Goal: Task Accomplishment & Management: Manage account settings

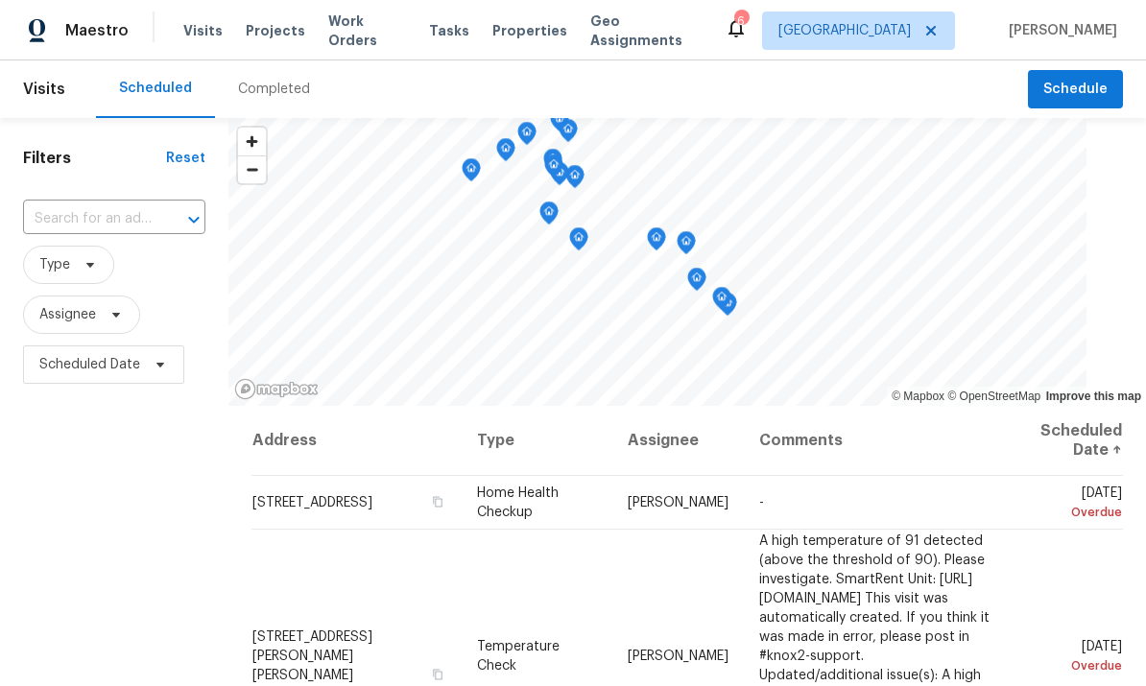
click at [345, 26] on span "Work Orders" at bounding box center [367, 31] width 78 height 38
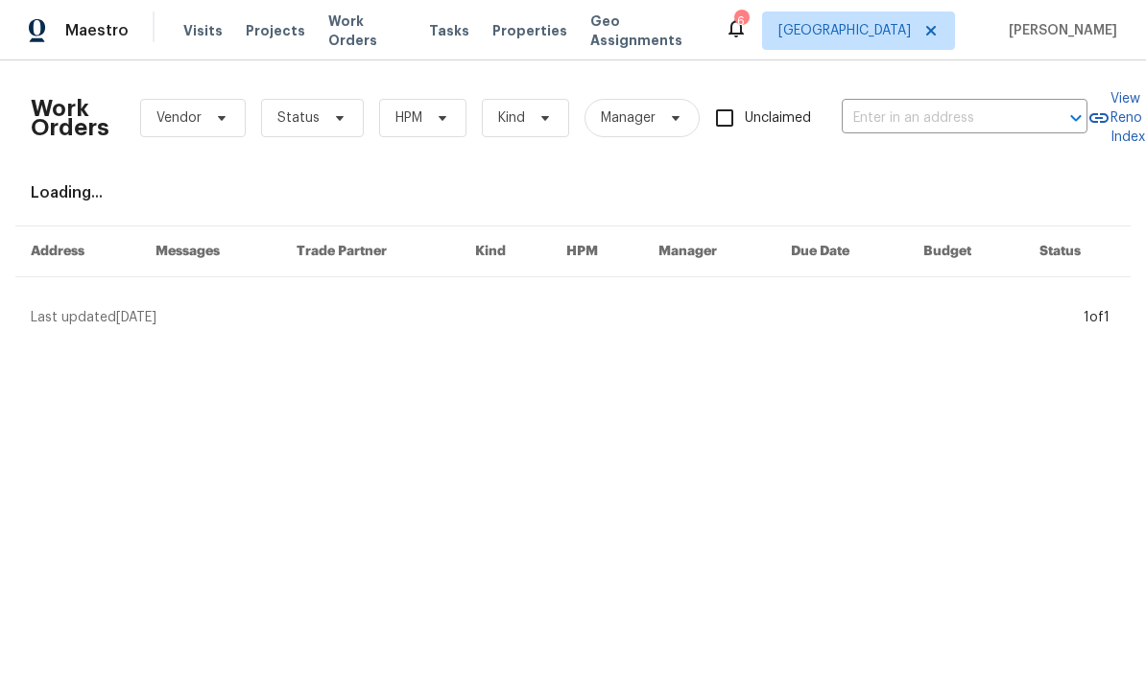
click at [969, 125] on input "text" at bounding box center [938, 119] width 192 height 30
type input "25258"
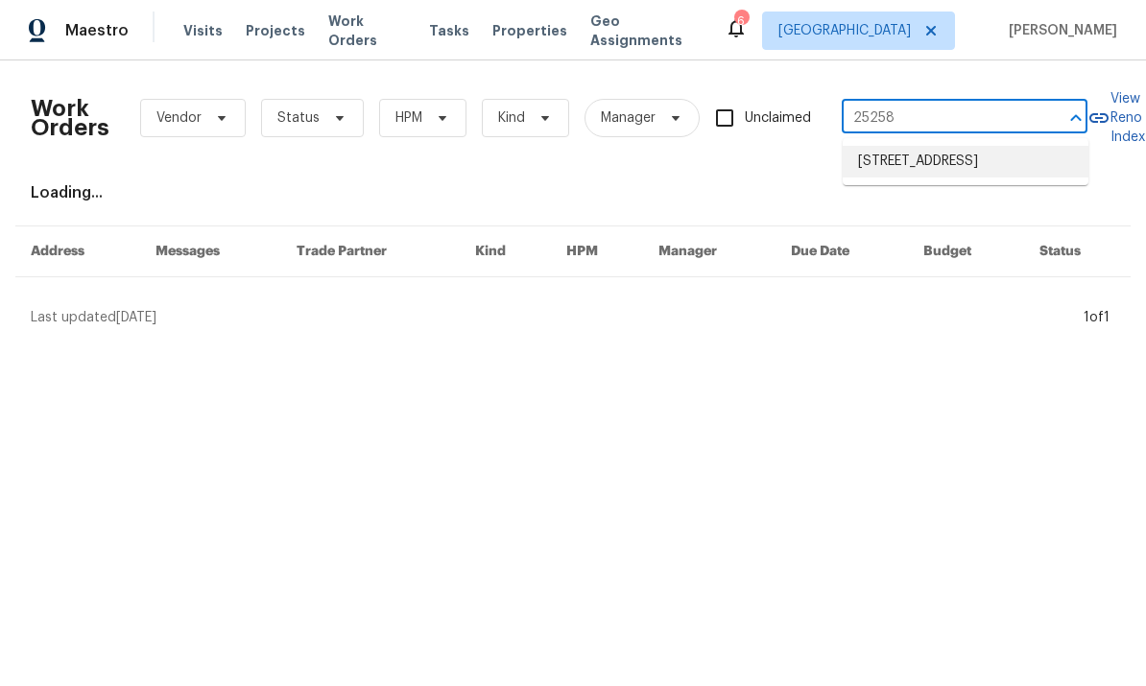
click at [979, 176] on li "[STREET_ADDRESS]" at bounding box center [966, 162] width 246 height 32
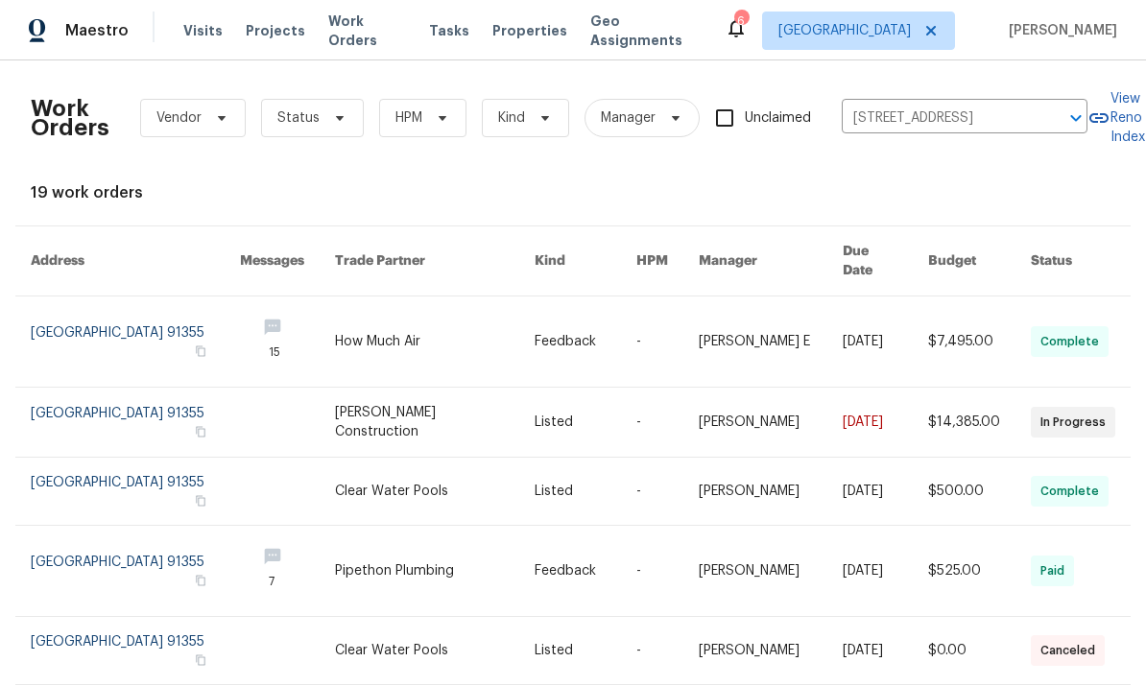
click at [192, 325] on link at bounding box center [135, 342] width 209 height 90
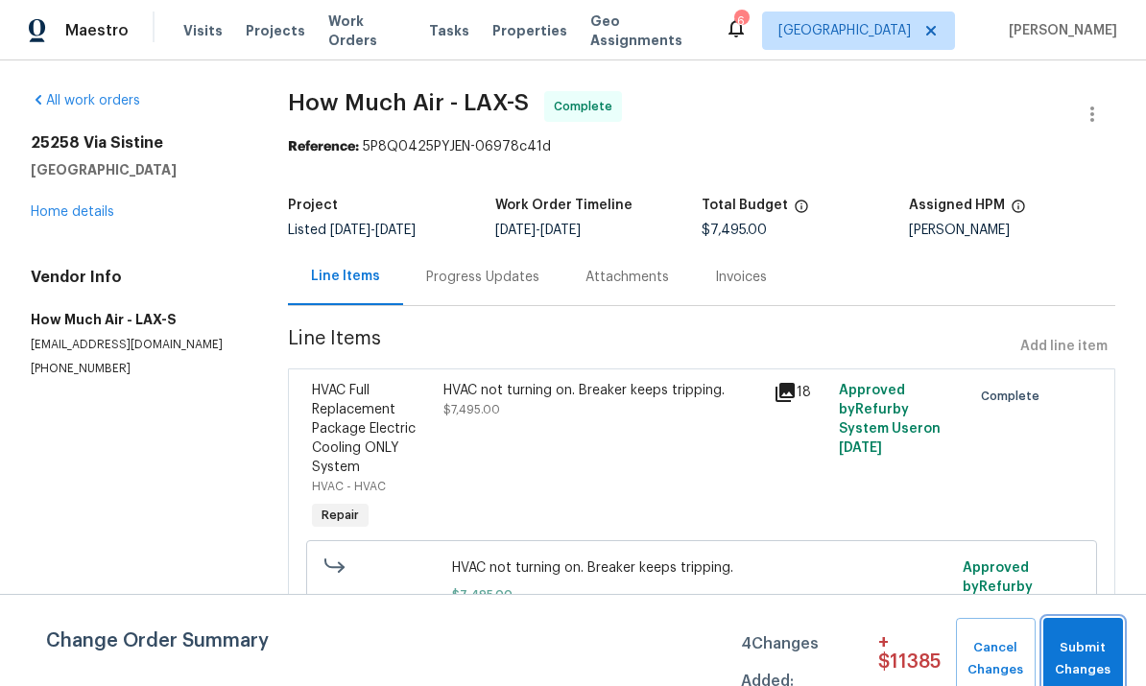
click at [1069, 644] on span "Submit Changes" at bounding box center [1083, 659] width 60 height 44
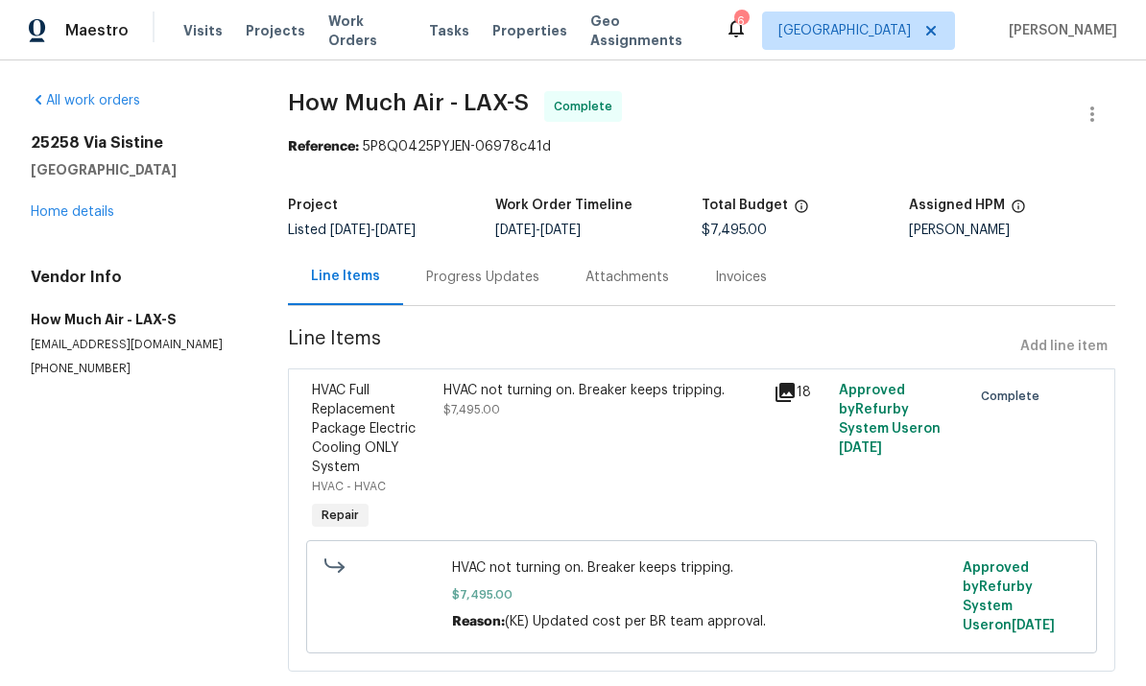
click at [55, 208] on link "Home details" at bounding box center [72, 211] width 83 height 13
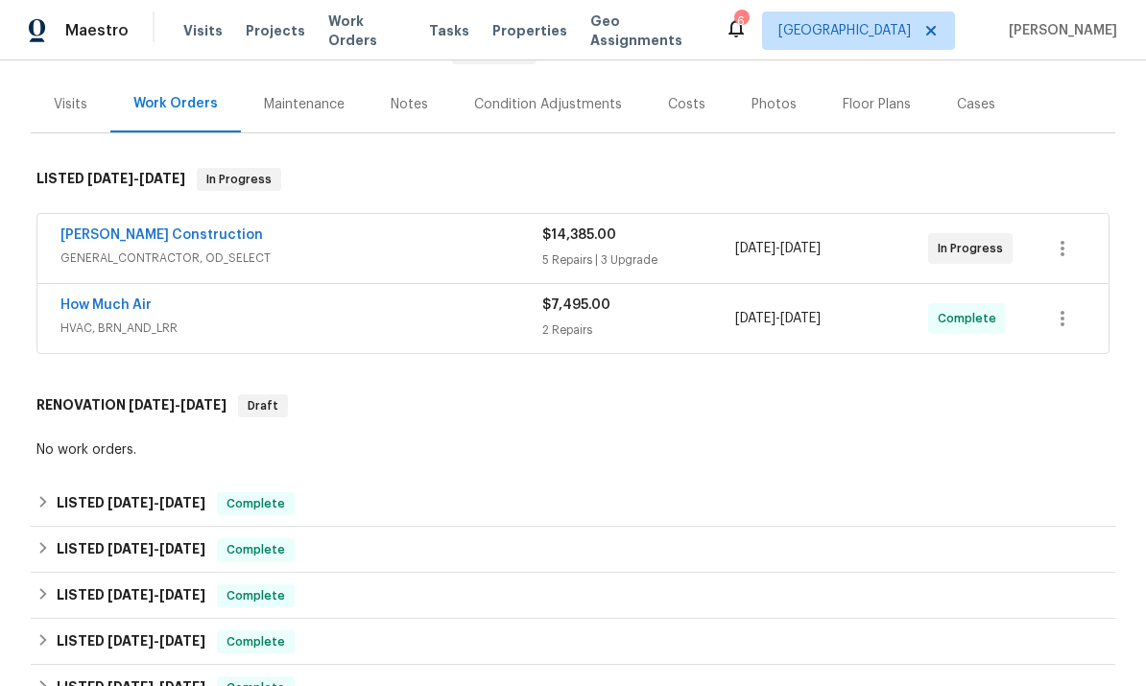
scroll to position [203, 0]
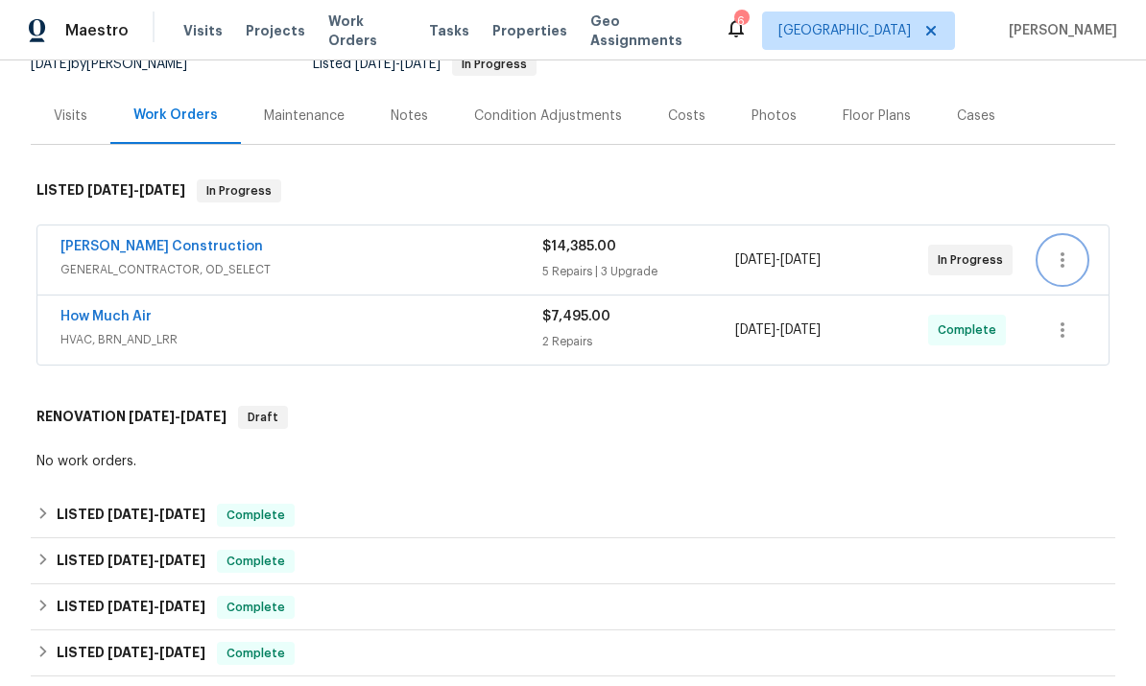
click at [1069, 261] on icon "button" at bounding box center [1062, 260] width 23 height 23
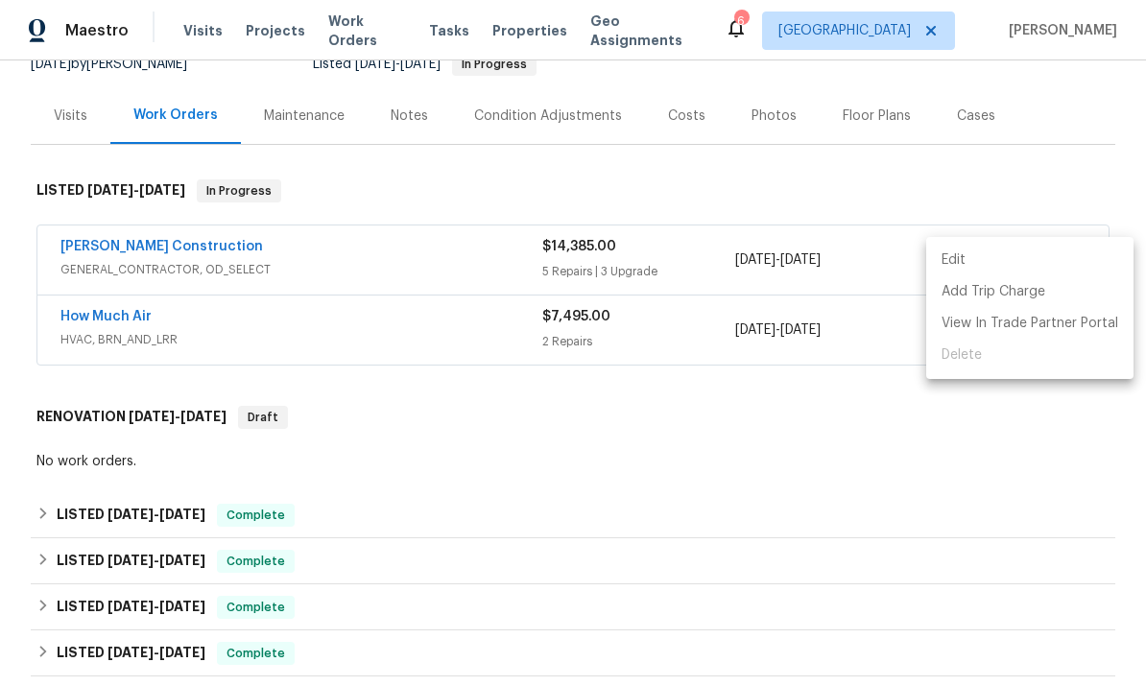
click at [977, 258] on li "Edit" at bounding box center [1029, 261] width 207 height 32
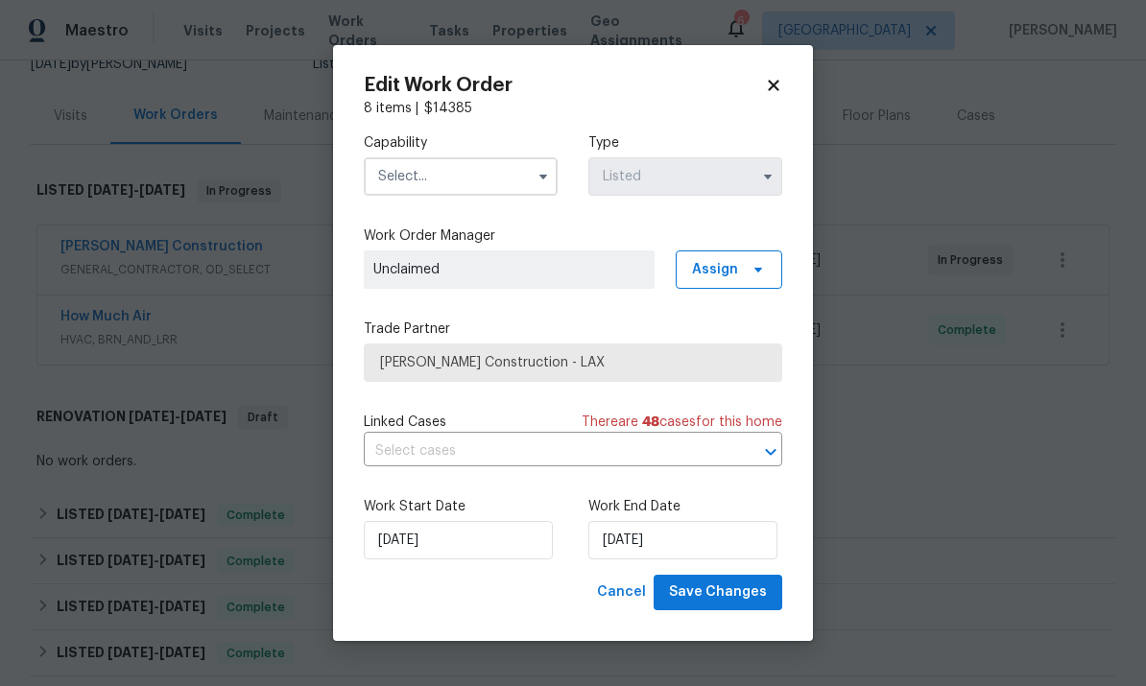
click at [504, 172] on input "text" at bounding box center [461, 176] width 194 height 38
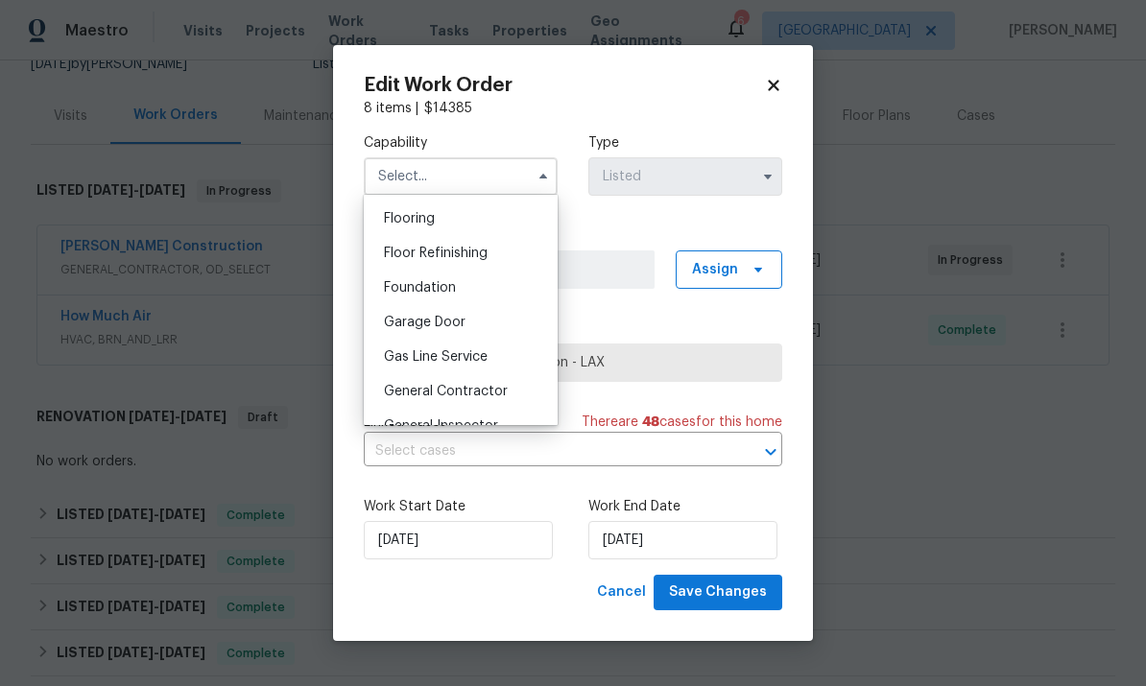
scroll to position [769, 0]
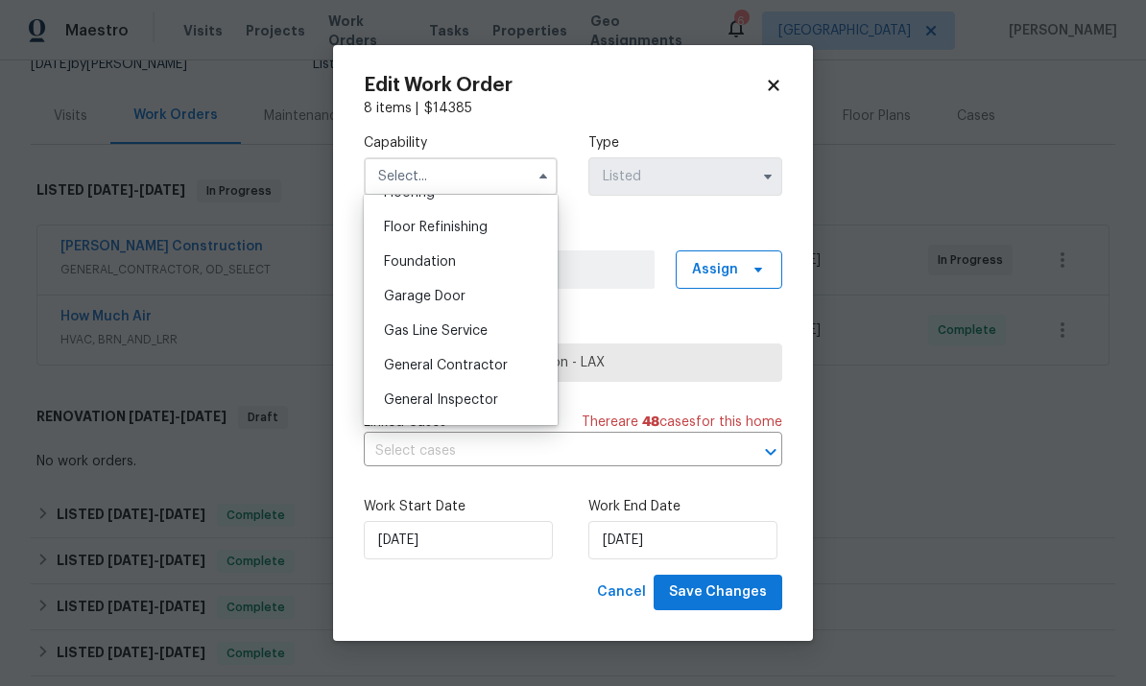
click at [508, 358] on div "General Contractor" at bounding box center [461, 365] width 184 height 35
type input "General Contractor"
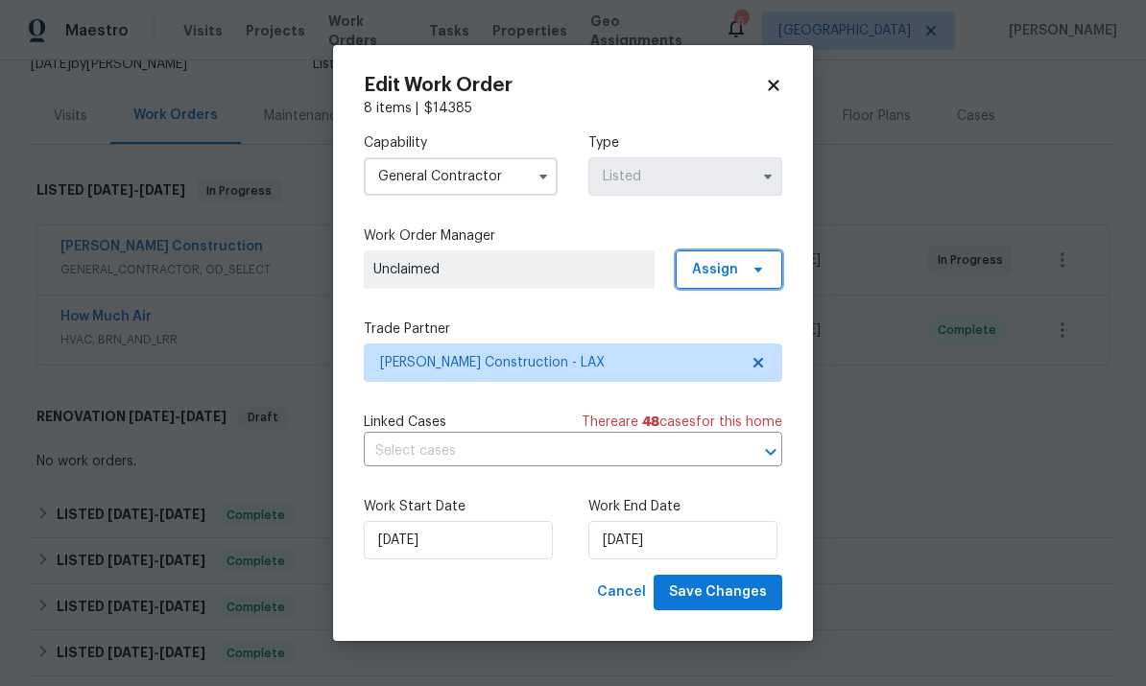
click at [720, 266] on span "Assign" at bounding box center [715, 269] width 46 height 19
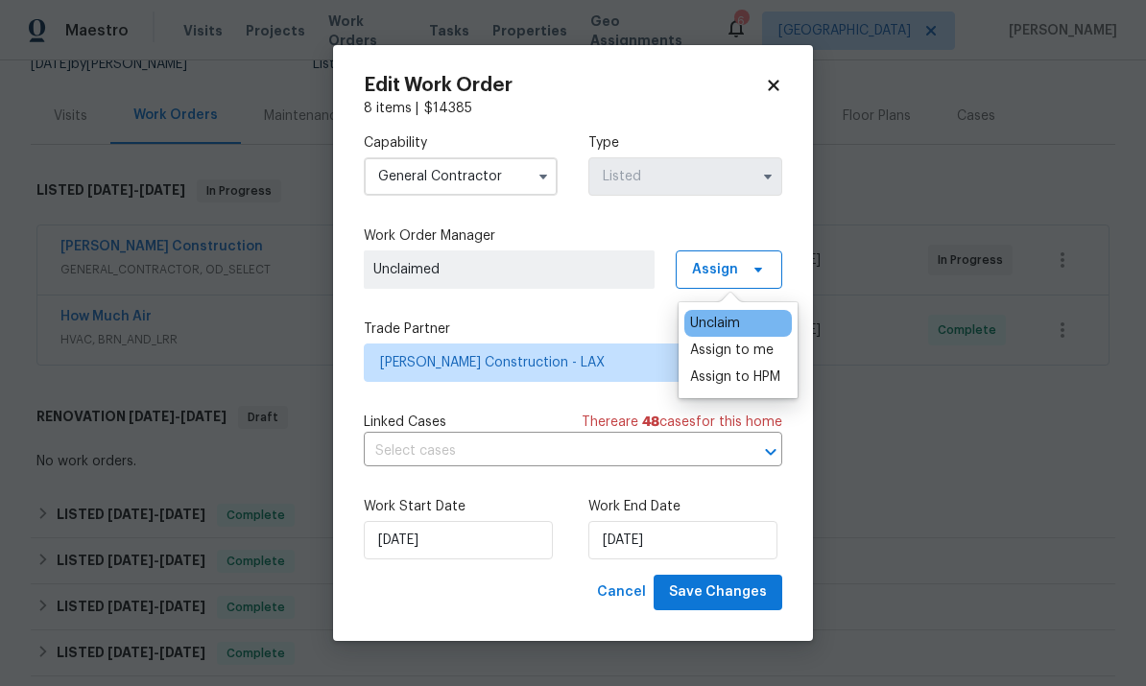
click at [750, 345] on div "Assign to me" at bounding box center [731, 350] width 83 height 19
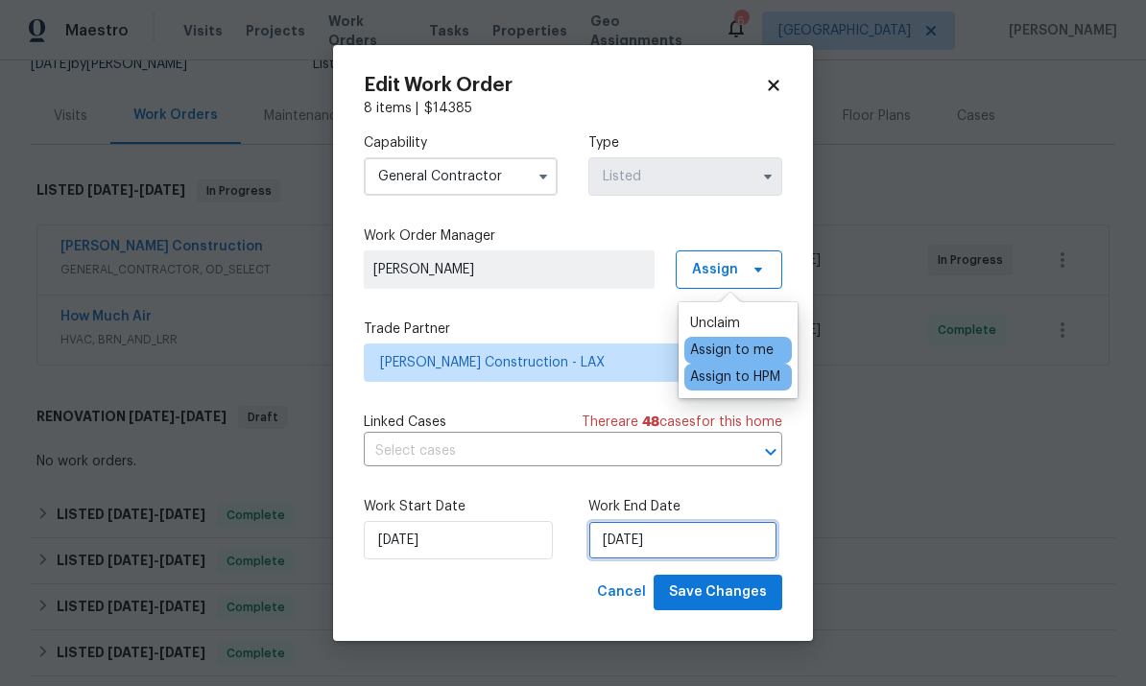
click at [693, 539] on input "9/16/2025" at bounding box center [682, 540] width 189 height 38
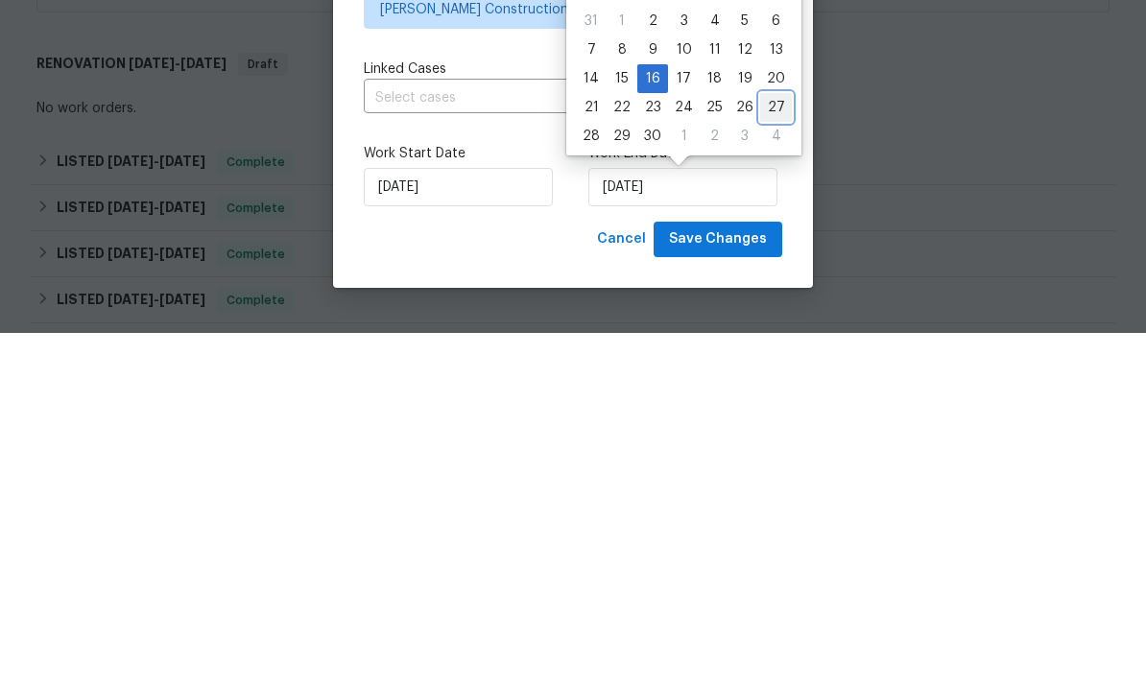
click at [772, 447] on div "27" at bounding box center [776, 460] width 32 height 27
type input "[DATE]"
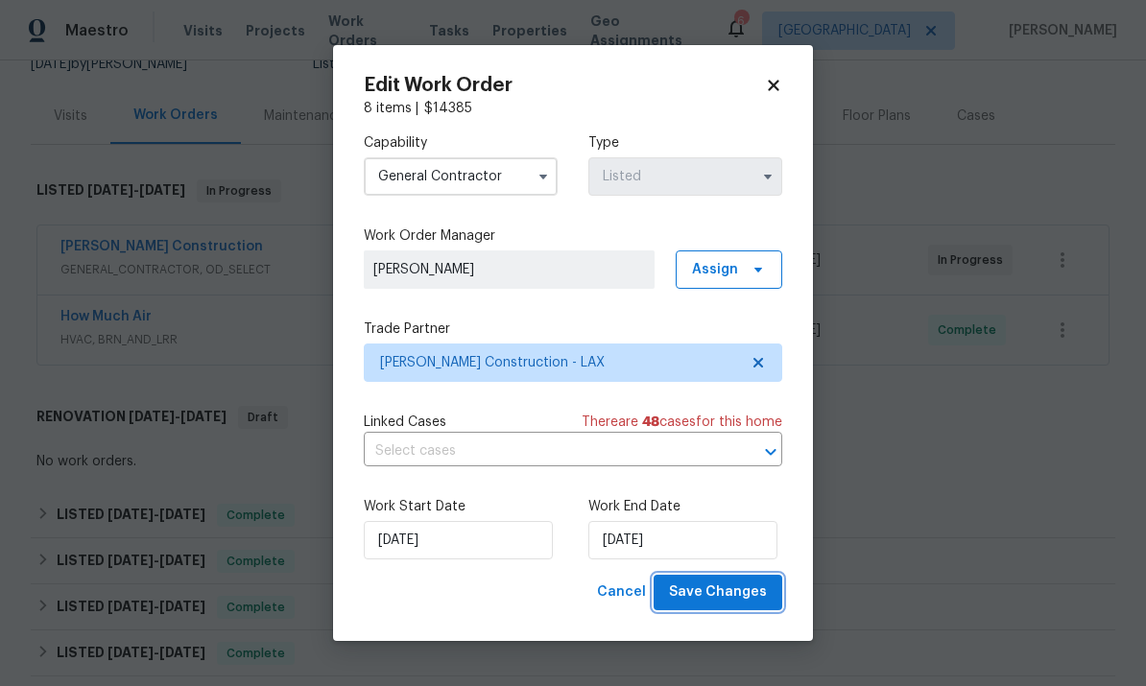
click at [727, 595] on span "Save Changes" at bounding box center [718, 593] width 98 height 24
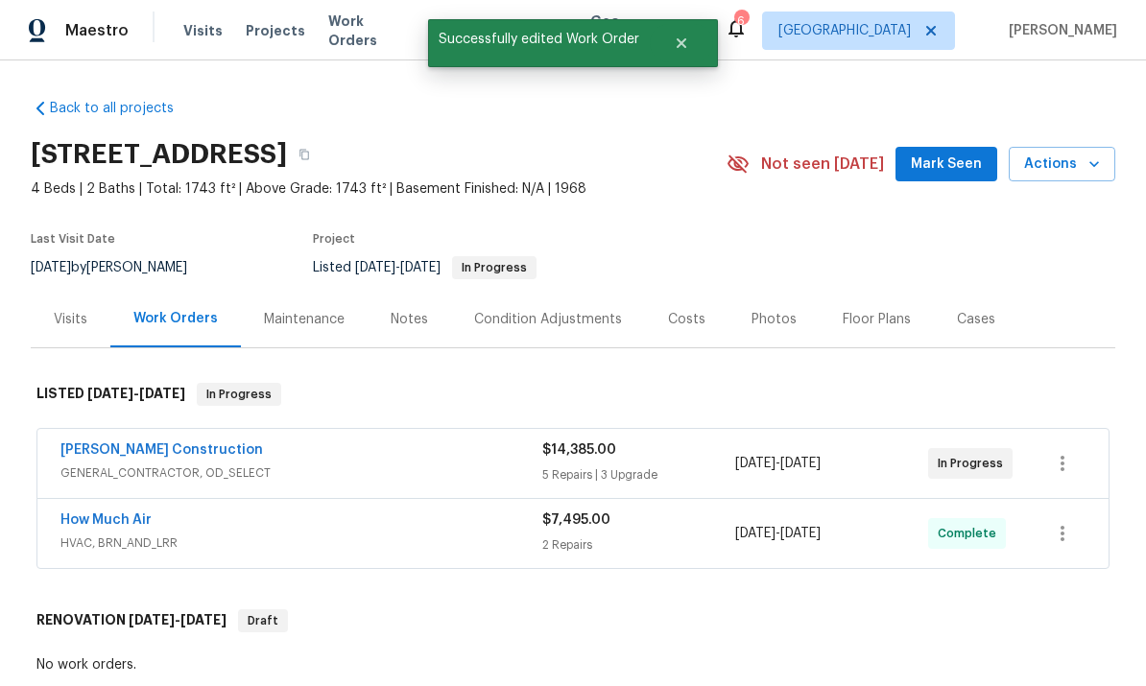
scroll to position [0, 0]
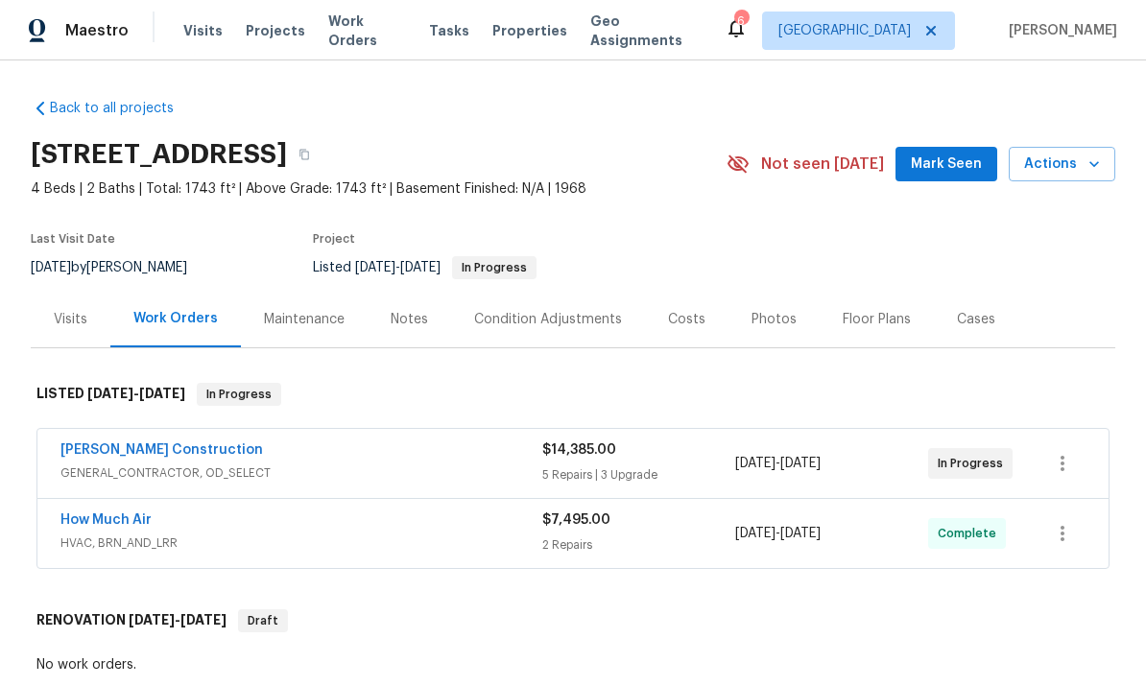
click at [140, 443] on link "[PERSON_NAME] Construction" at bounding box center [161, 449] width 202 height 13
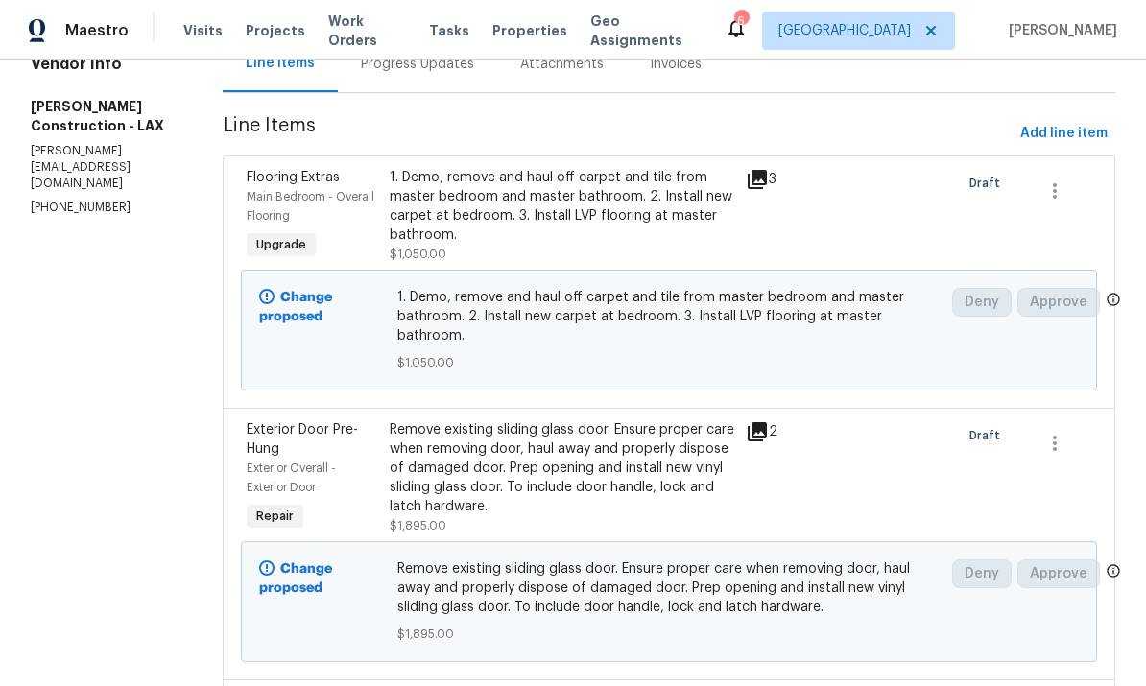
scroll to position [215, 0]
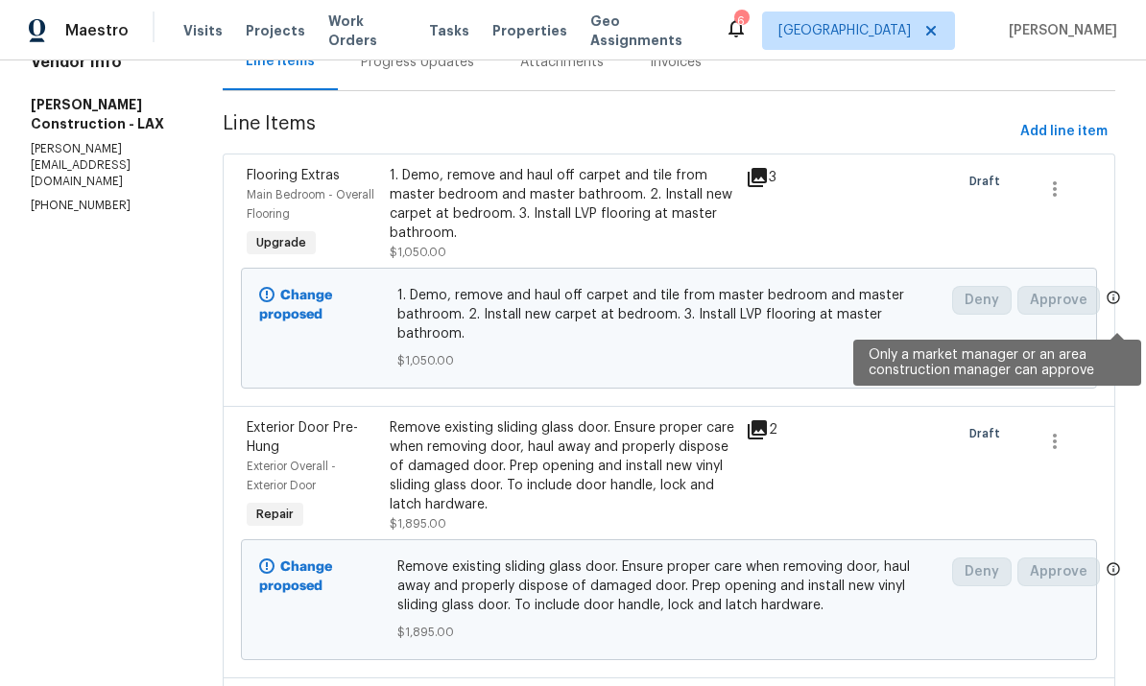
click at [1100, 301] on span "Approve" at bounding box center [1058, 300] width 83 height 29
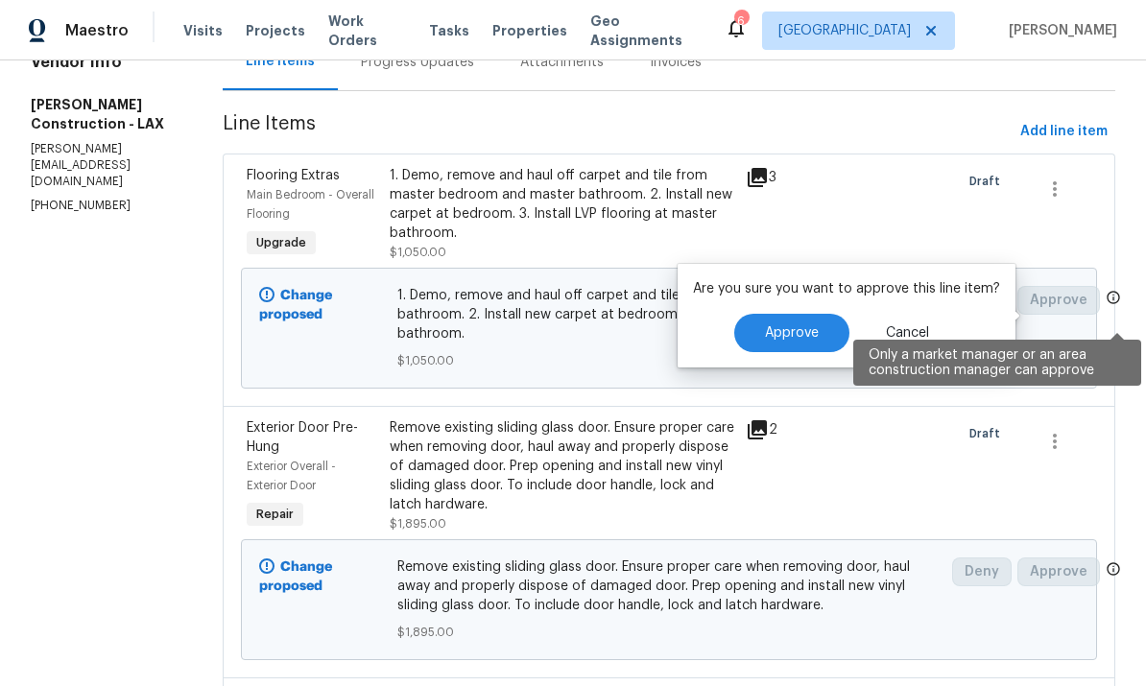
click at [770, 335] on span "Approve" at bounding box center [792, 333] width 54 height 14
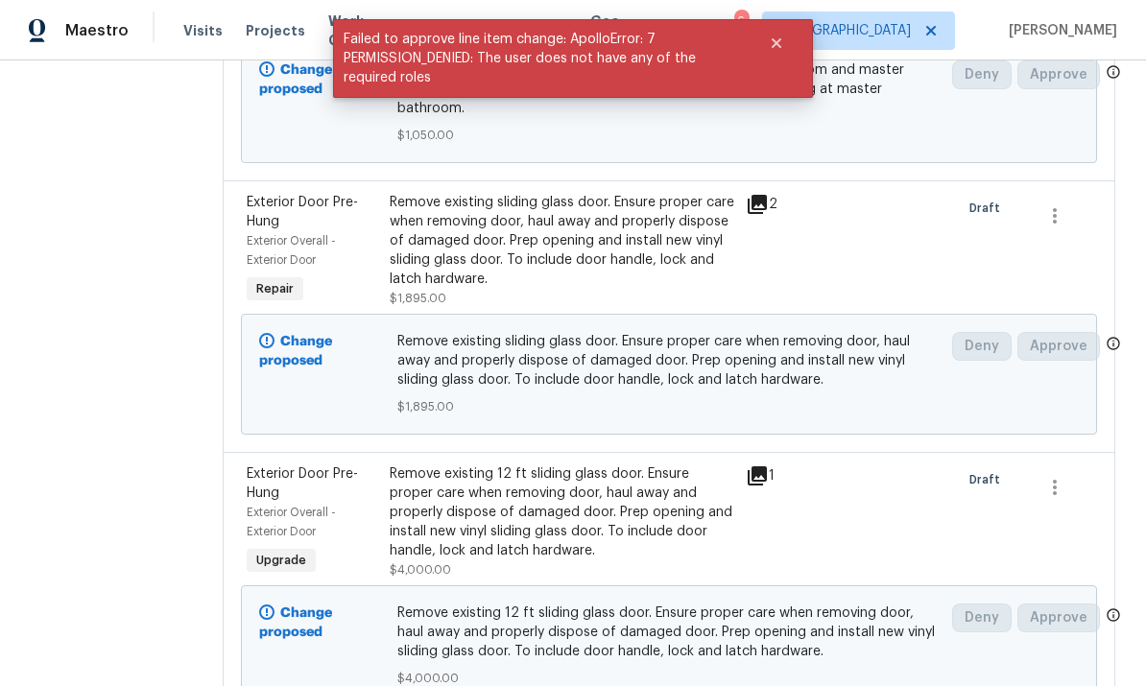
scroll to position [446, 0]
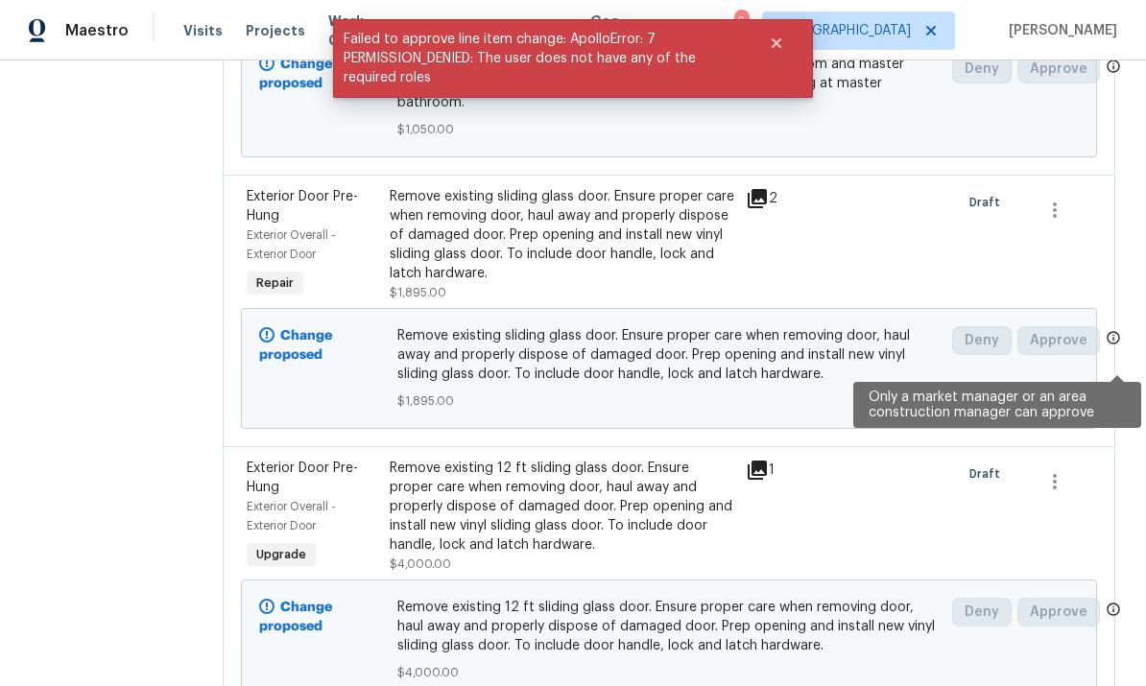
click at [1121, 345] on icon at bounding box center [1113, 337] width 15 height 15
click at [1119, 344] on icon at bounding box center [1113, 337] width 12 height 12
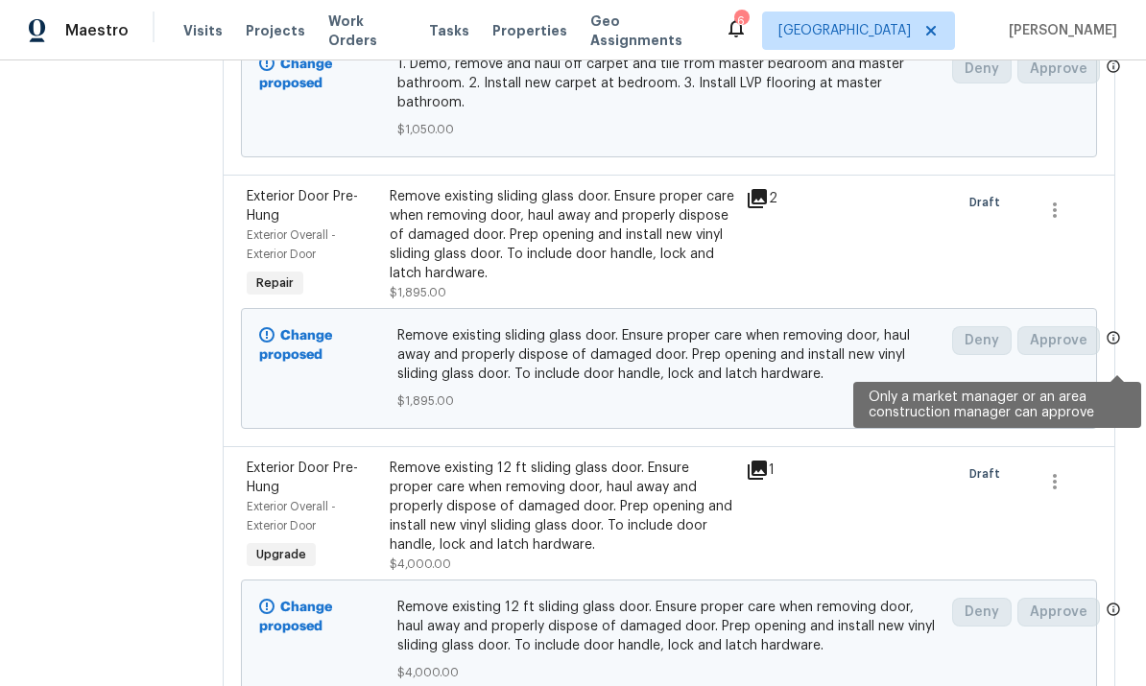
click at [1107, 357] on div "Exterior Door Pre-Hung Exterior Overall - Exterior Door Repair Remove existing …" at bounding box center [669, 311] width 893 height 272
click at [1107, 354] on div "Exterior Door Pre-Hung Exterior Overall - Exterior Door Repair Remove existing …" at bounding box center [669, 311] width 893 height 272
click at [1107, 360] on div "Exterior Door Pre-Hung Exterior Overall - Exterior Door Repair Remove existing …" at bounding box center [669, 311] width 893 height 272
click at [1109, 345] on icon at bounding box center [1113, 337] width 15 height 15
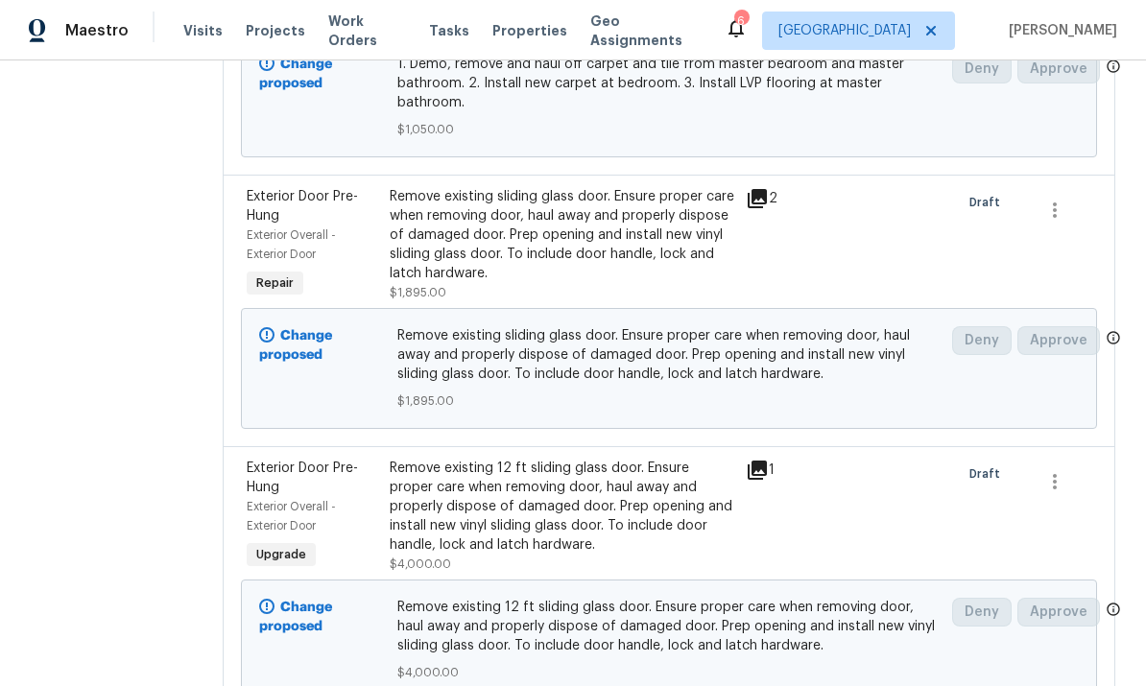
click at [1107, 359] on div "Exterior Door Pre-Hung Exterior Overall - Exterior Door Repair Remove existing …" at bounding box center [669, 311] width 893 height 272
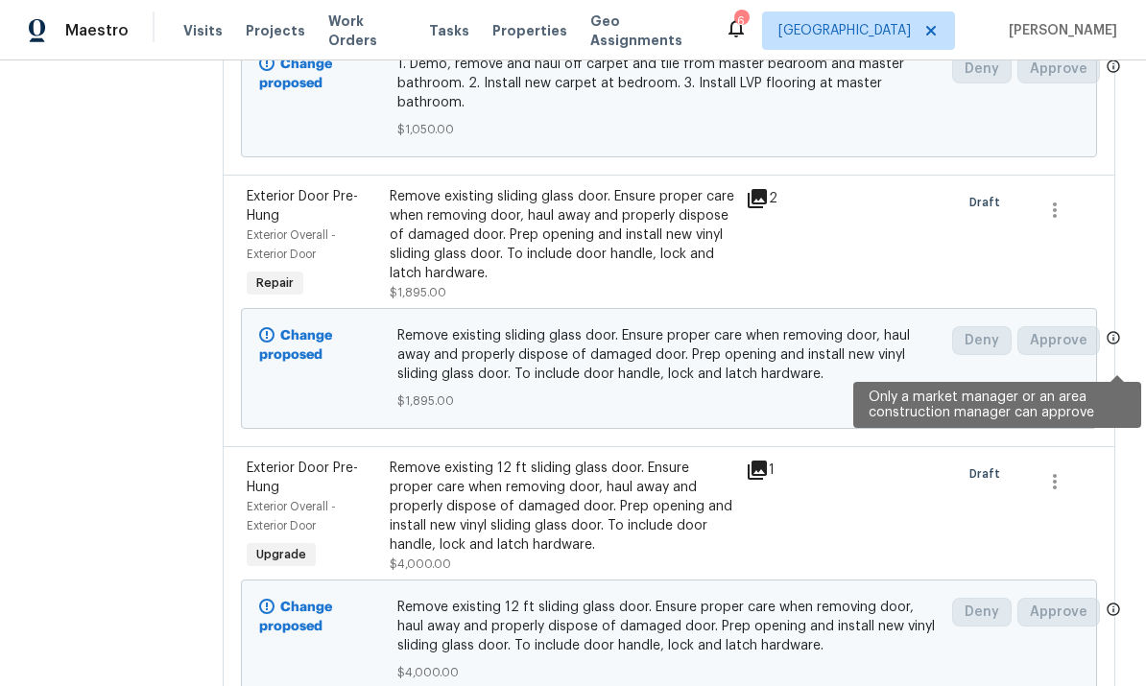
click at [1112, 345] on icon at bounding box center [1113, 337] width 15 height 15
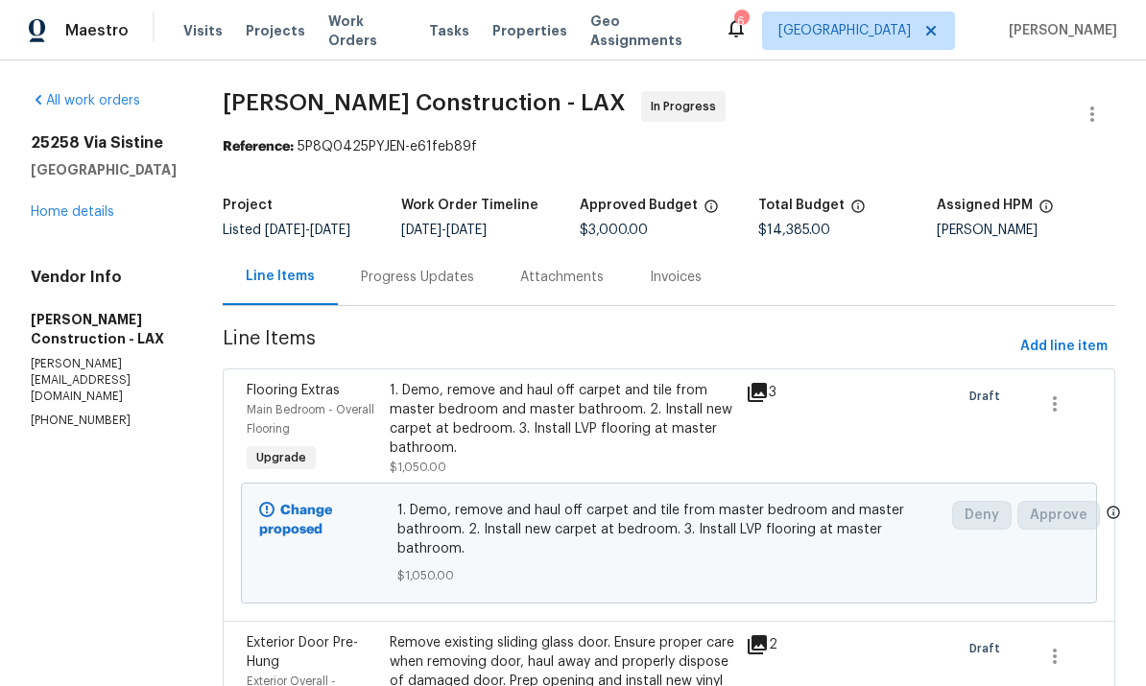
scroll to position [0, 0]
click at [60, 212] on link "Home details" at bounding box center [72, 211] width 83 height 13
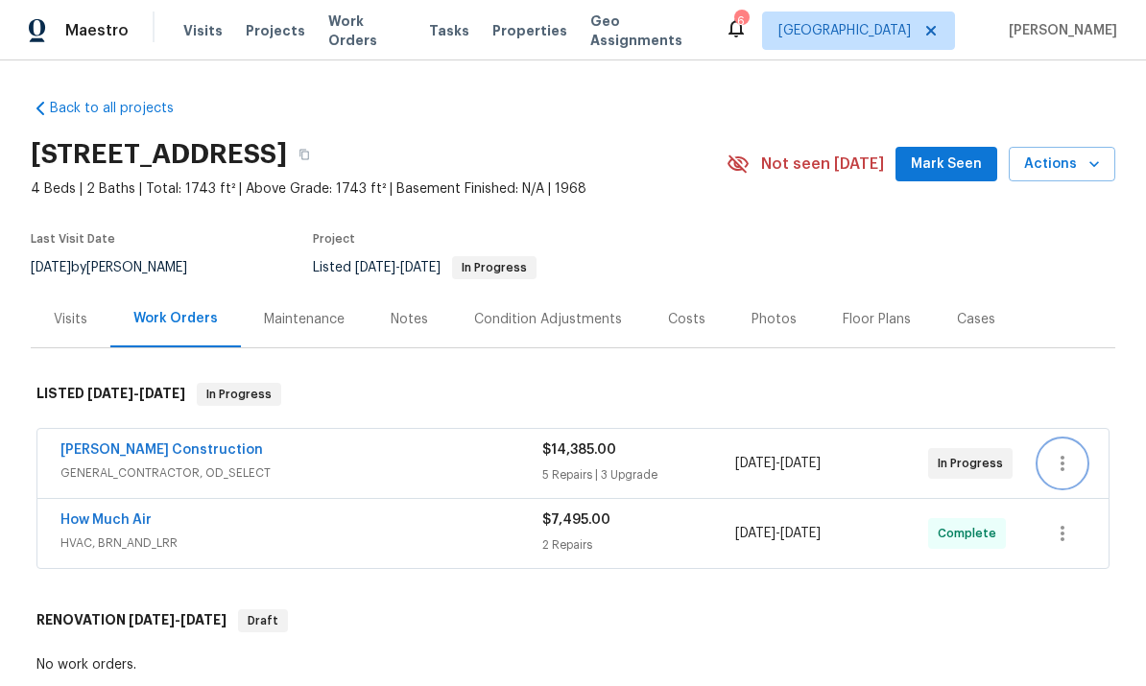
click at [1071, 464] on icon "button" at bounding box center [1062, 463] width 23 height 23
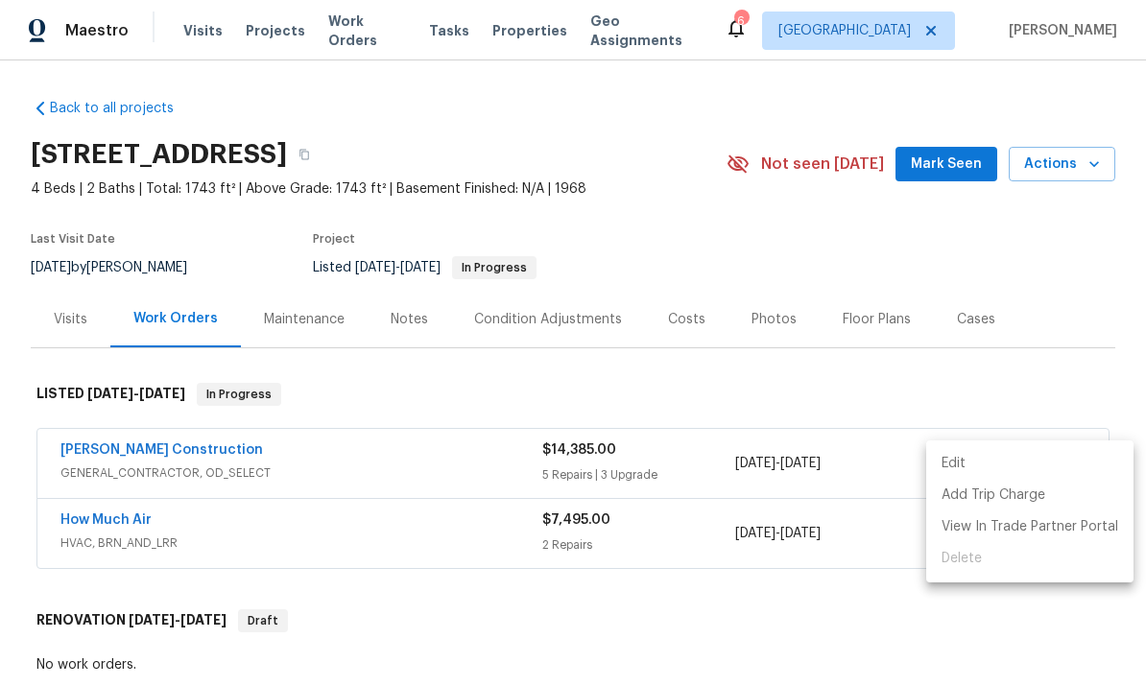
click at [975, 570] on ul "Edit Add Trip Charge View In Trade Partner Portal Delete" at bounding box center [1029, 511] width 207 height 142
click at [1055, 377] on div at bounding box center [573, 343] width 1146 height 686
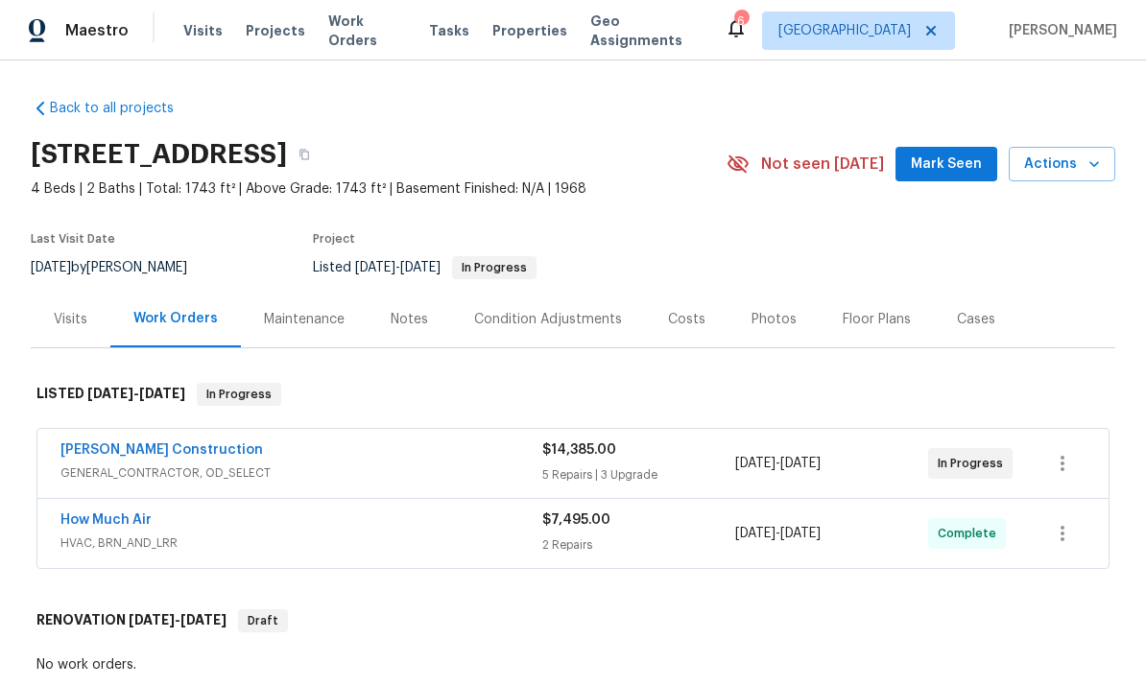
click at [395, 318] on div "Notes" at bounding box center [409, 319] width 37 height 19
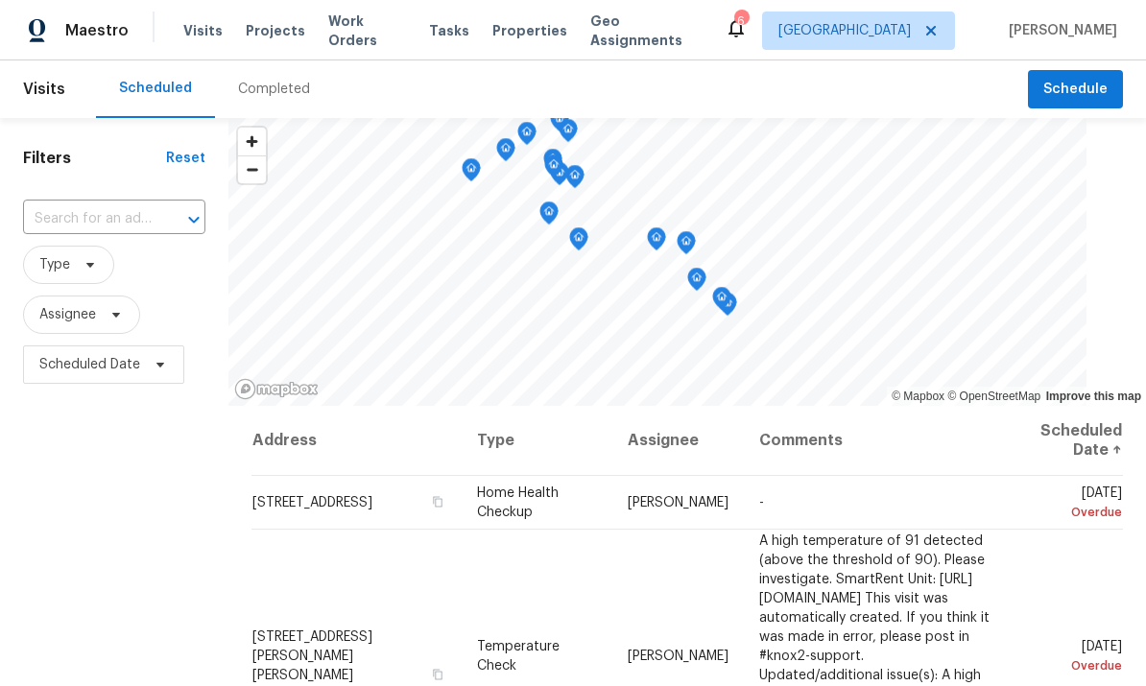
click at [371, 35] on span "Work Orders" at bounding box center [367, 31] width 78 height 38
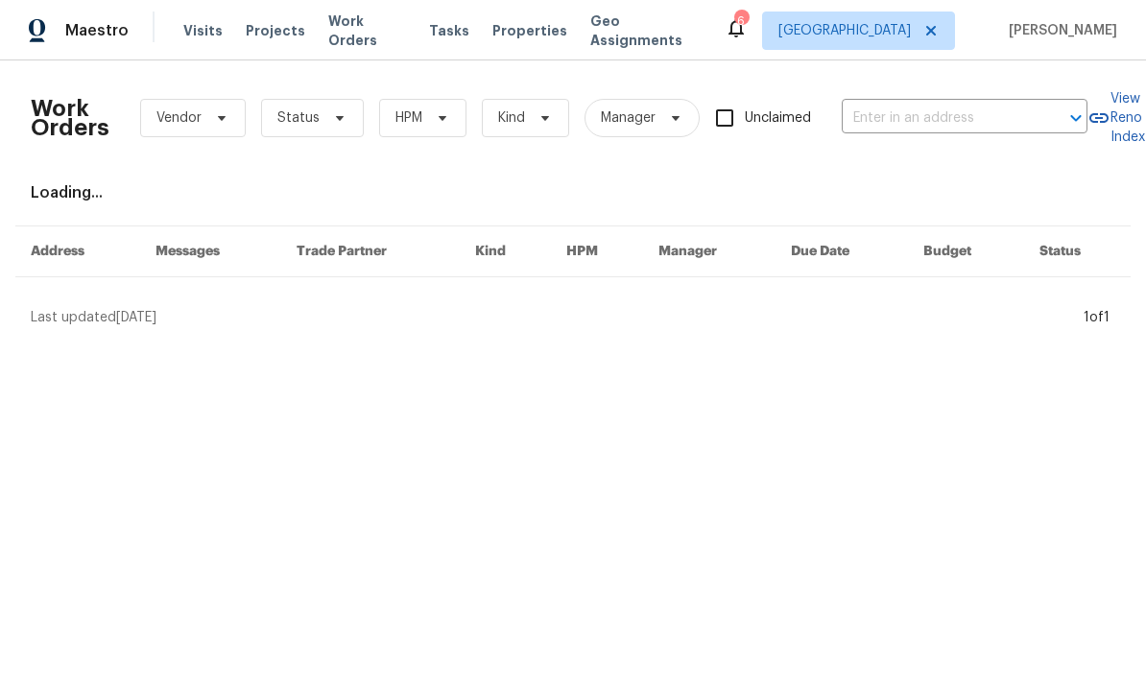
click at [939, 117] on input "text" at bounding box center [938, 119] width 192 height 30
type input "25258"
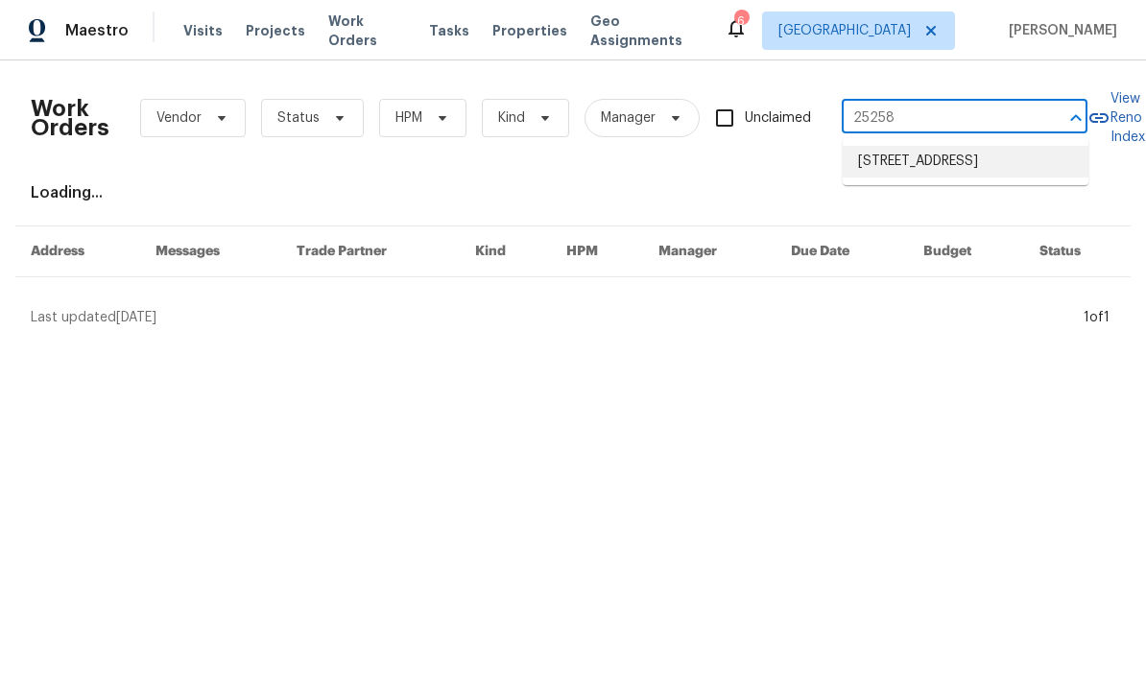
click at [975, 177] on li "[STREET_ADDRESS]" at bounding box center [966, 162] width 246 height 32
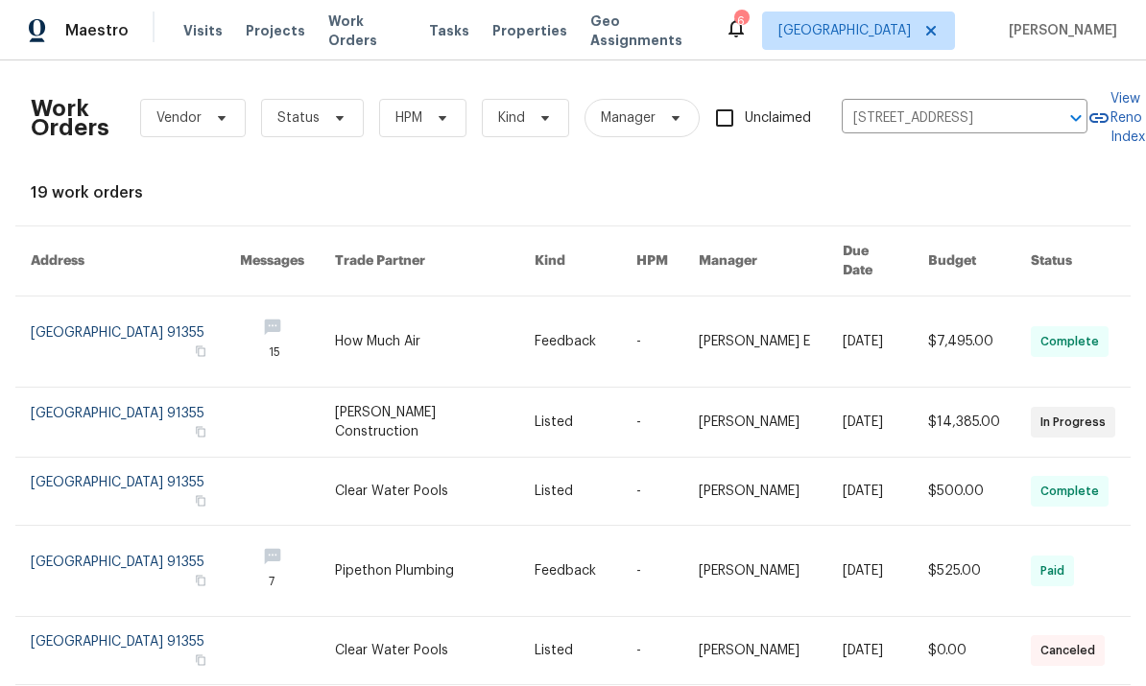
click at [68, 327] on link at bounding box center [135, 342] width 209 height 90
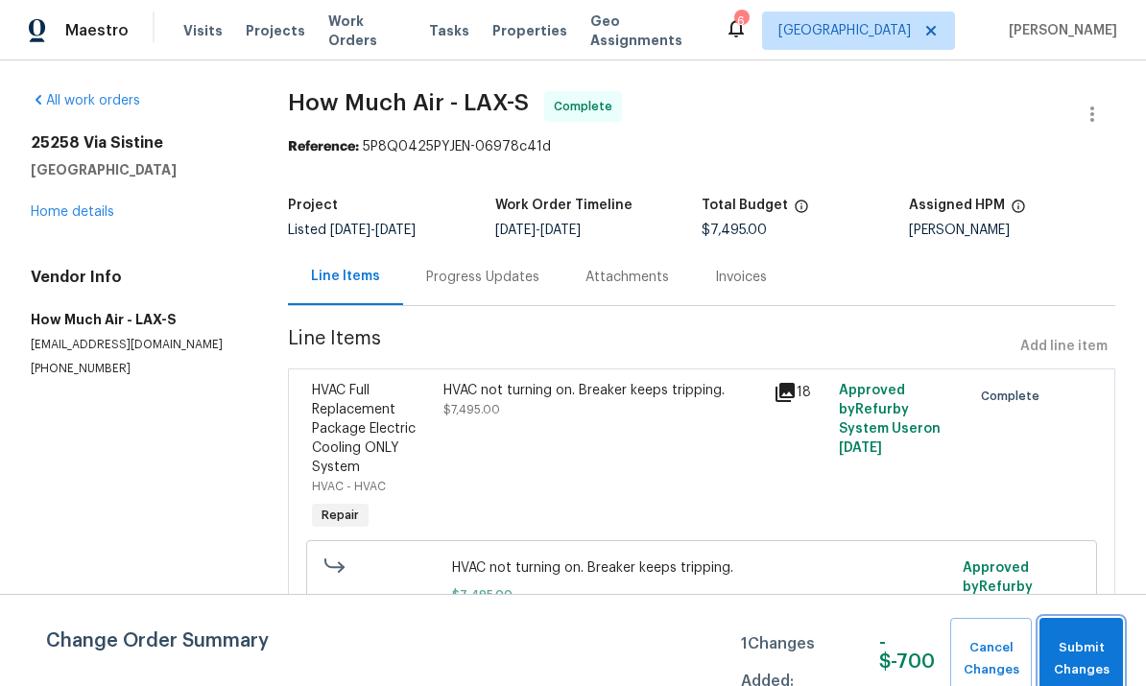
click at [1081, 645] on span "Submit Changes" at bounding box center [1081, 659] width 64 height 44
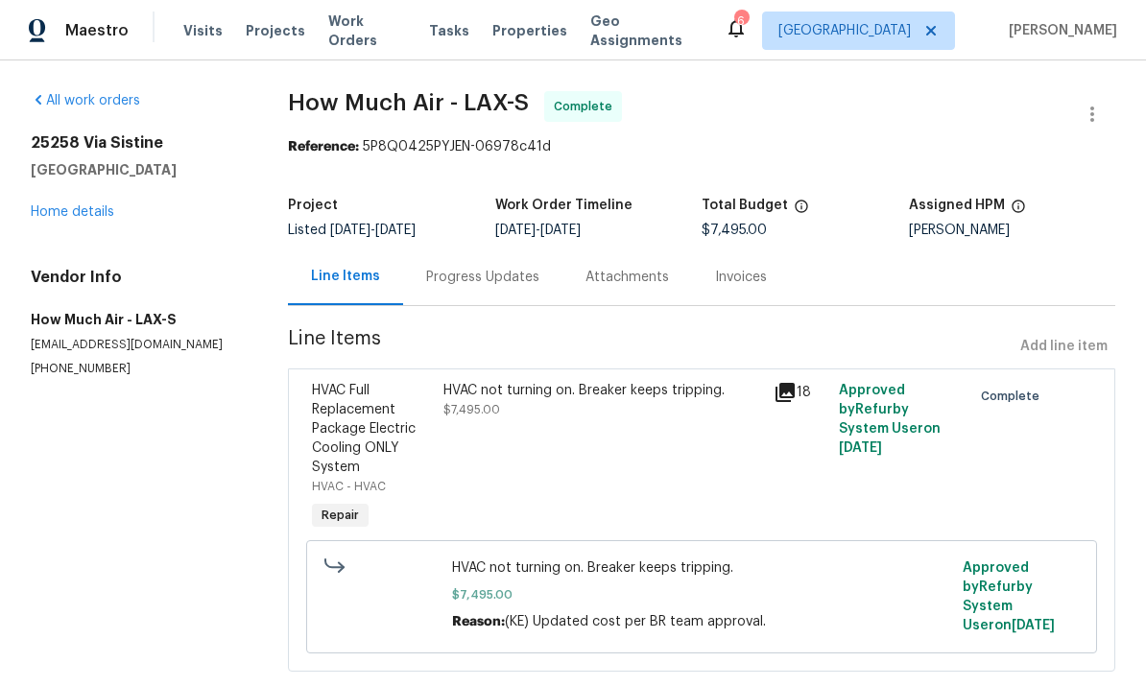
click at [67, 209] on link "Home details" at bounding box center [72, 211] width 83 height 13
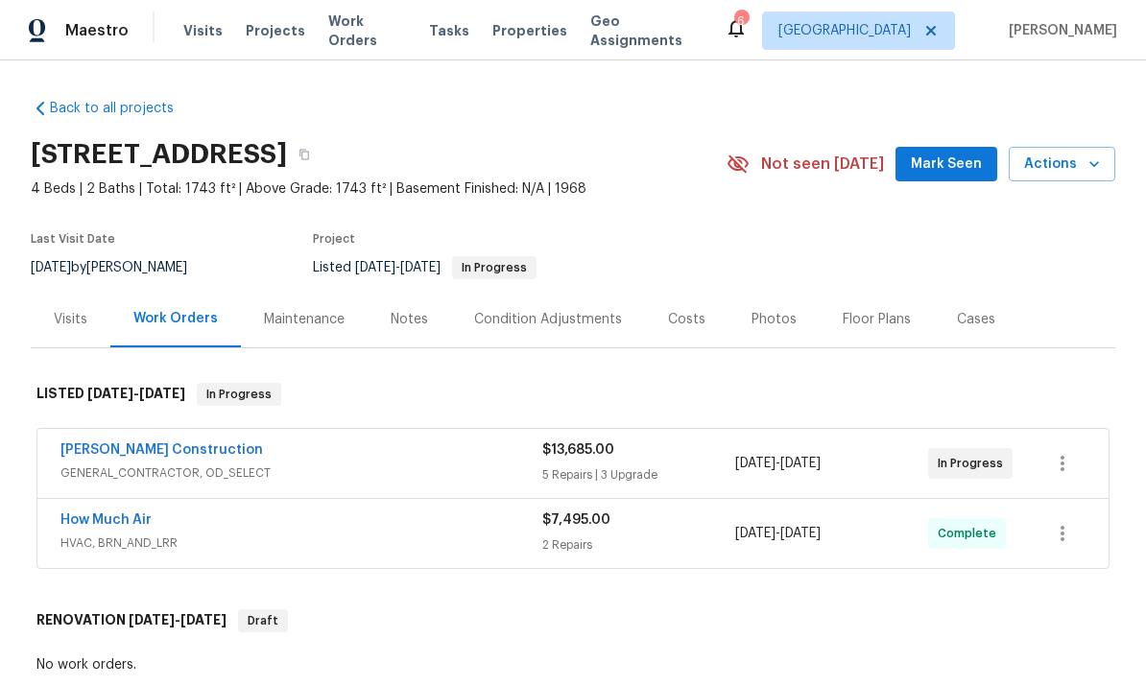
click at [128, 453] on link "[PERSON_NAME] Construction" at bounding box center [161, 449] width 202 height 13
